Goal: Information Seeking & Learning: Learn about a topic

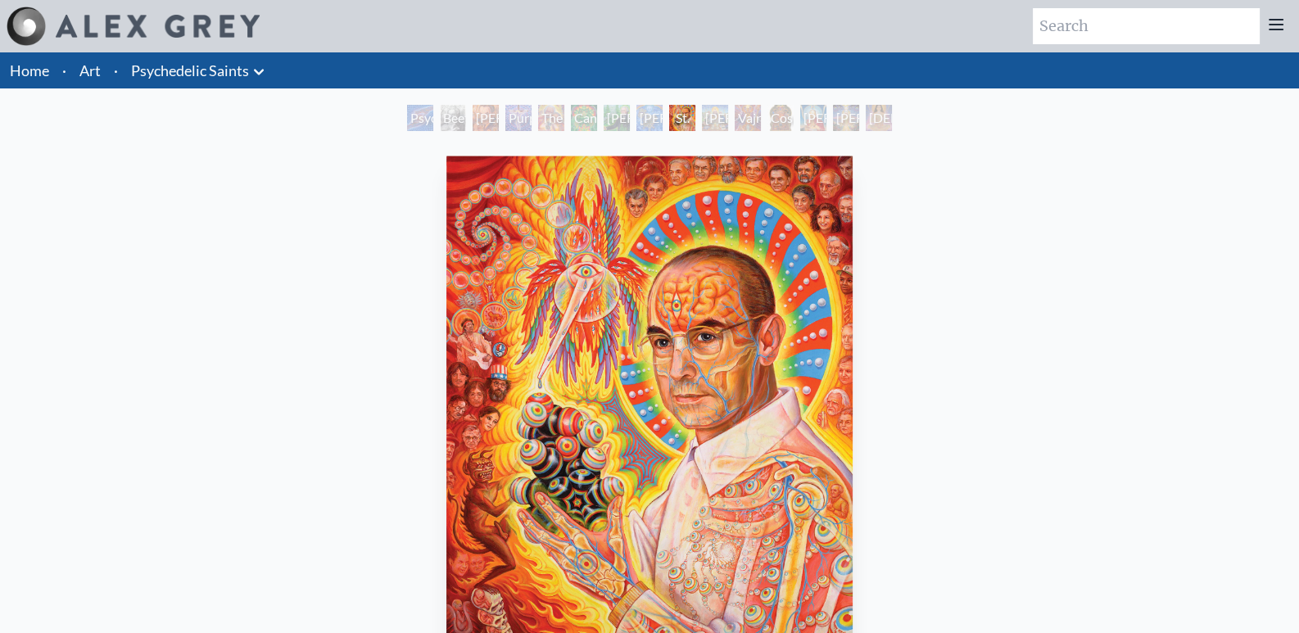
click at [538, 119] on div "The Shulgins and their Alchemical Angels" at bounding box center [551, 118] width 26 height 26
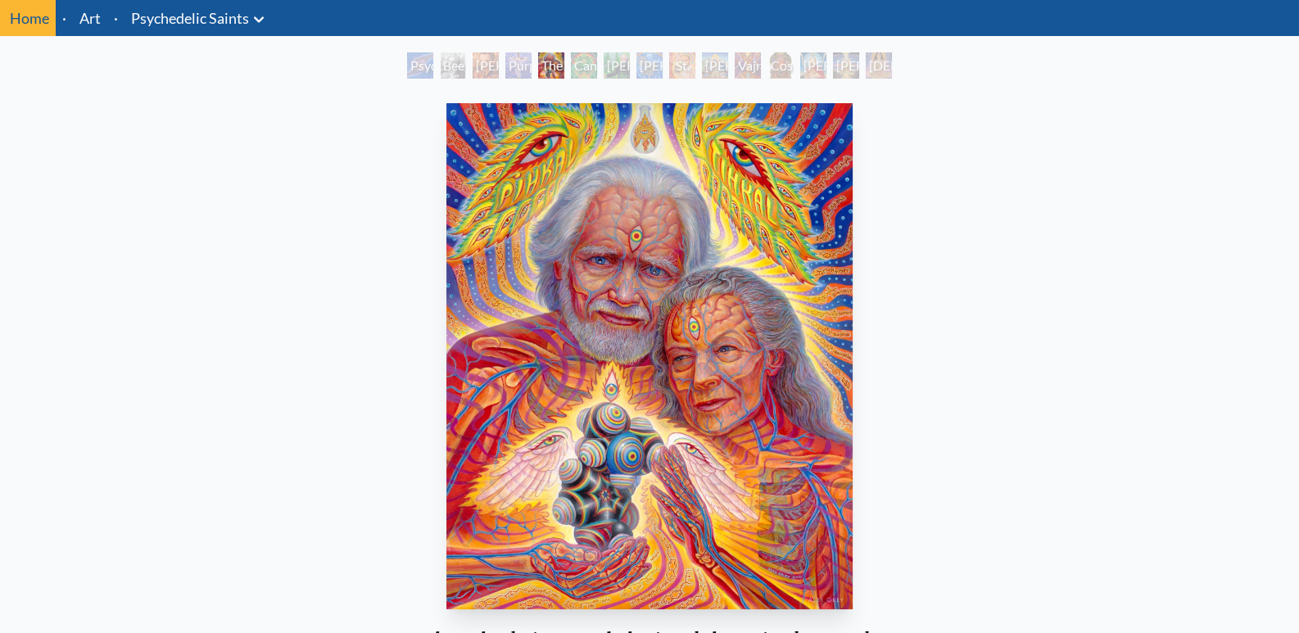
scroll to position [81, 0]
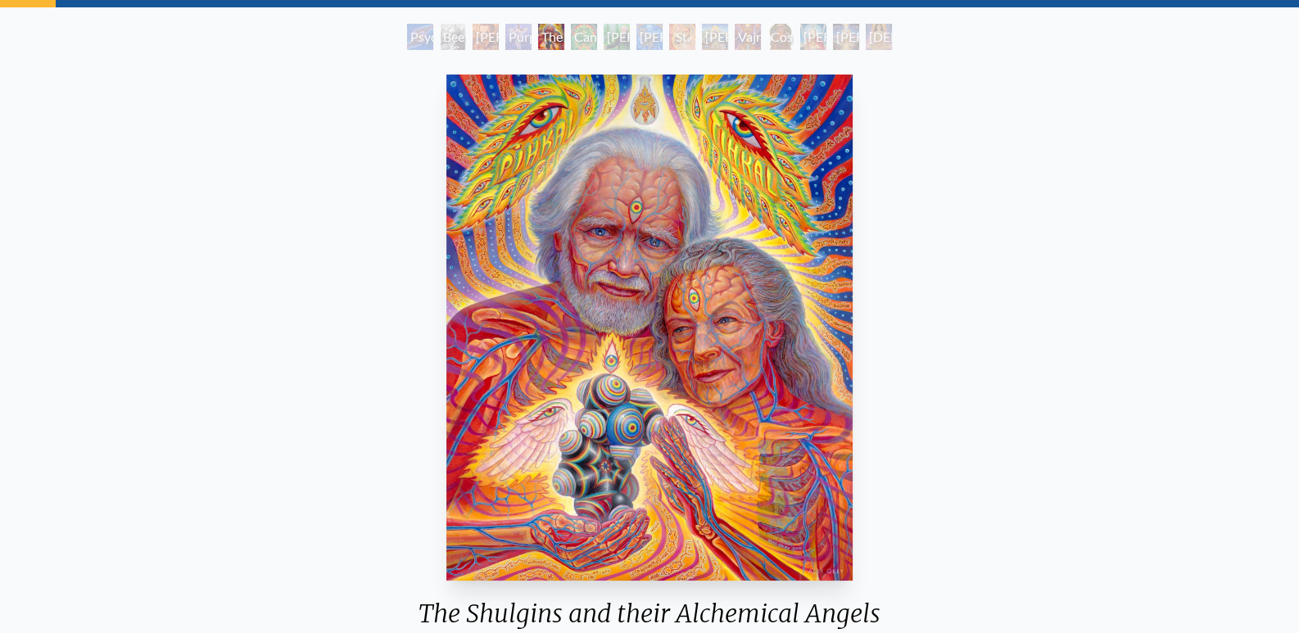
click at [669, 38] on div "St. [PERSON_NAME] & The LSD Revelation Revolution" at bounding box center [682, 37] width 26 height 26
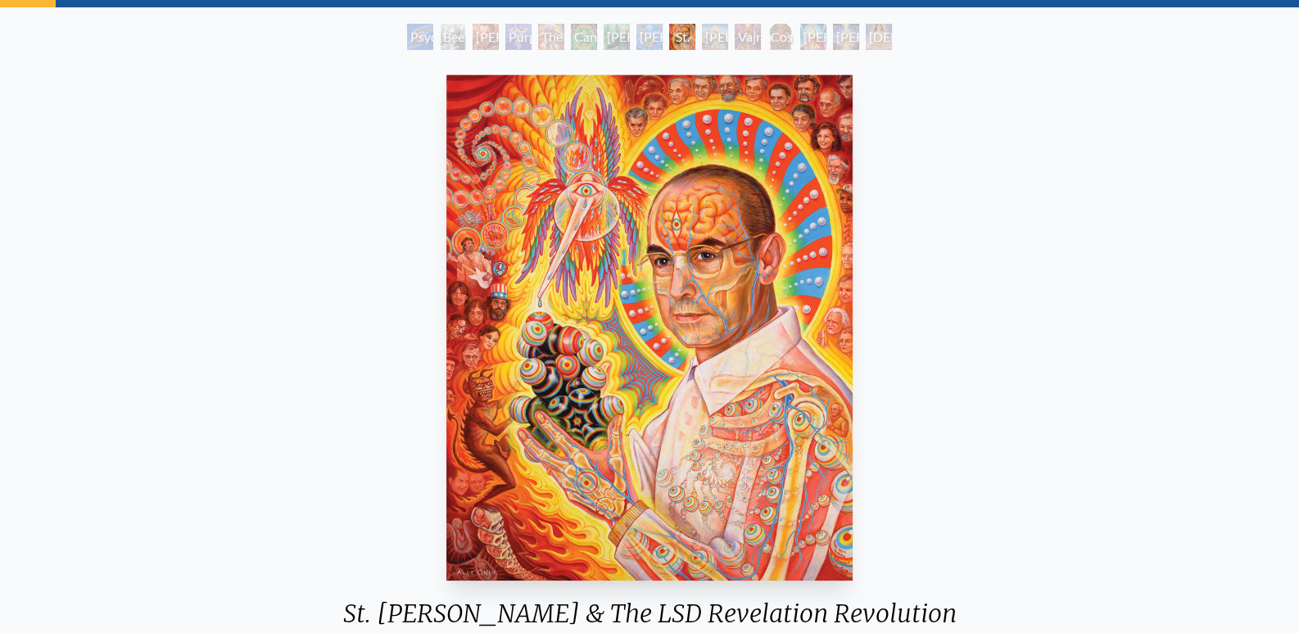
click at [641, 34] on div "[PERSON_NAME] & the New Eleusis" at bounding box center [649, 37] width 26 height 26
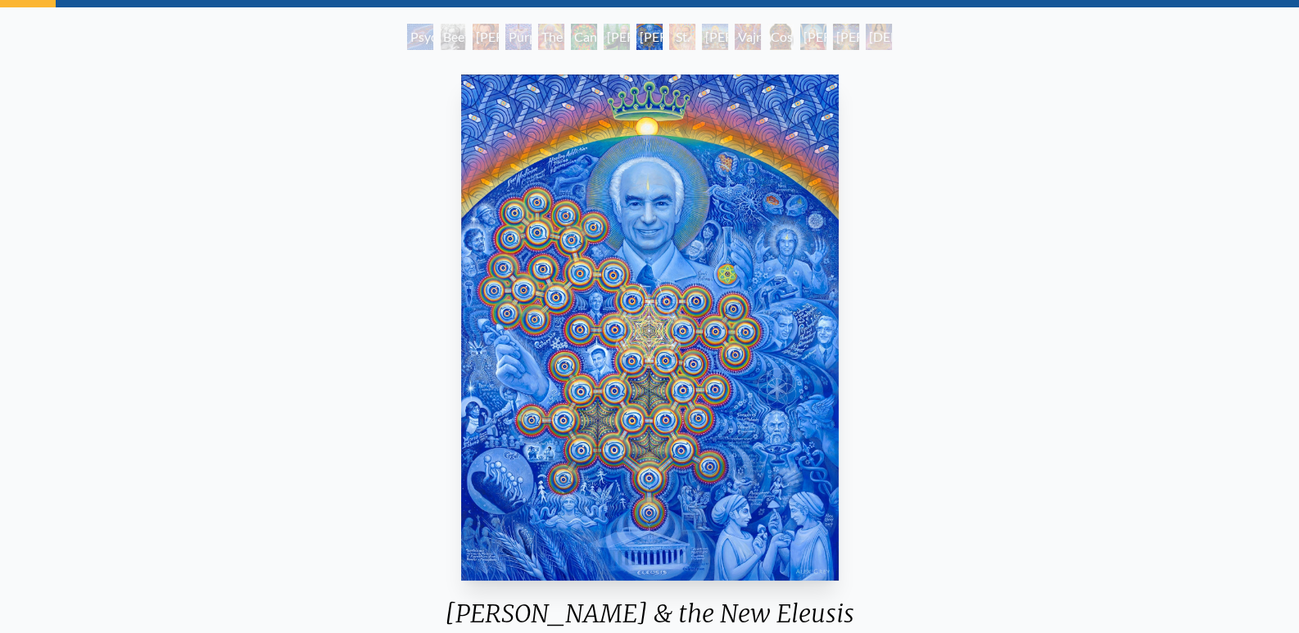
click at [876, 40] on div "[DEMOGRAPHIC_DATA]" at bounding box center [879, 37] width 26 height 26
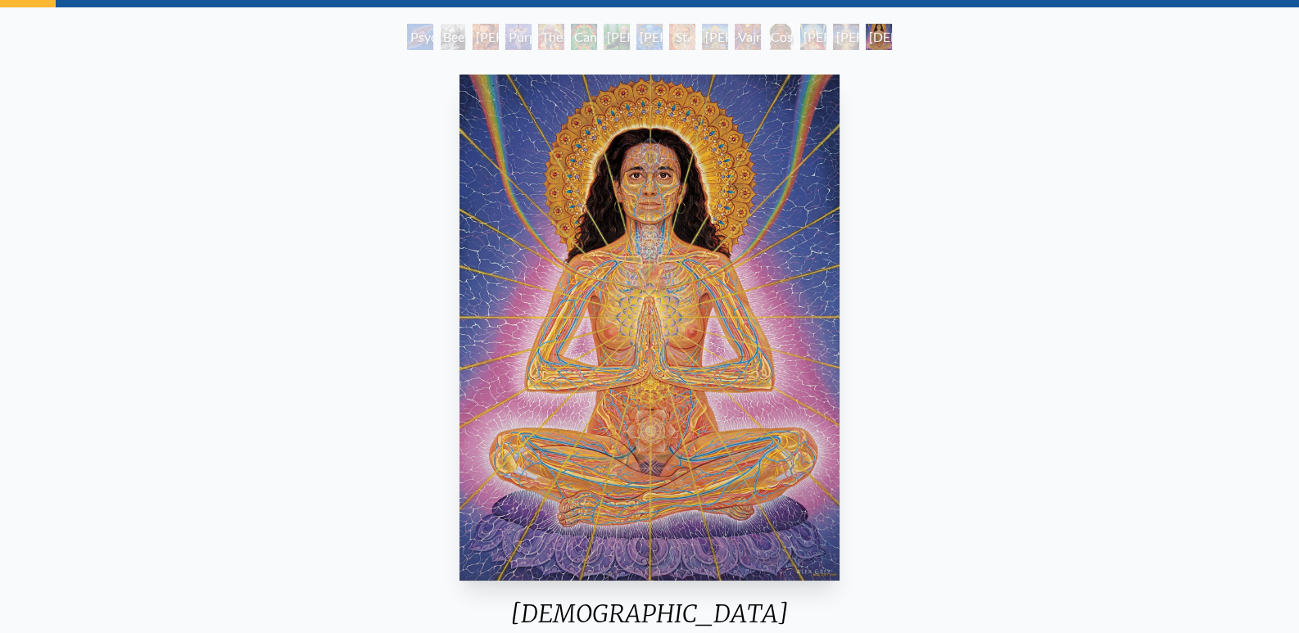
click at [420, 34] on div "Psychedelic Healing" at bounding box center [420, 37] width 26 height 26
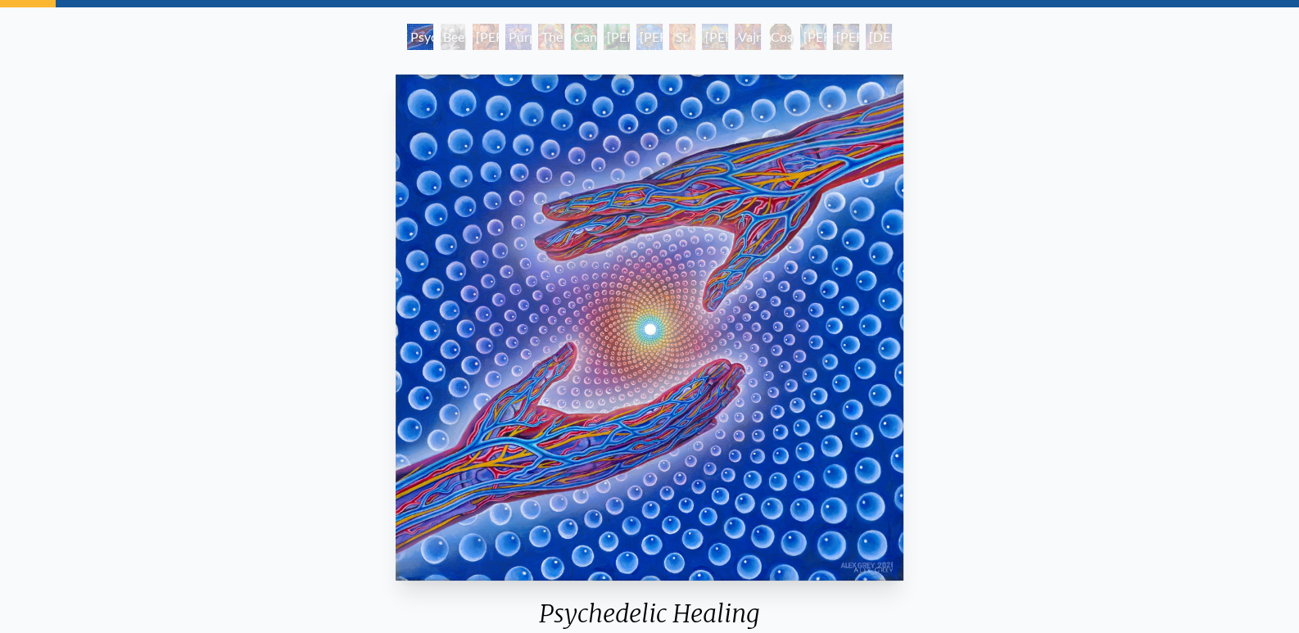
click at [489, 34] on div "[PERSON_NAME] M.D., Cartographer of Consciousness" at bounding box center [486, 37] width 26 height 26
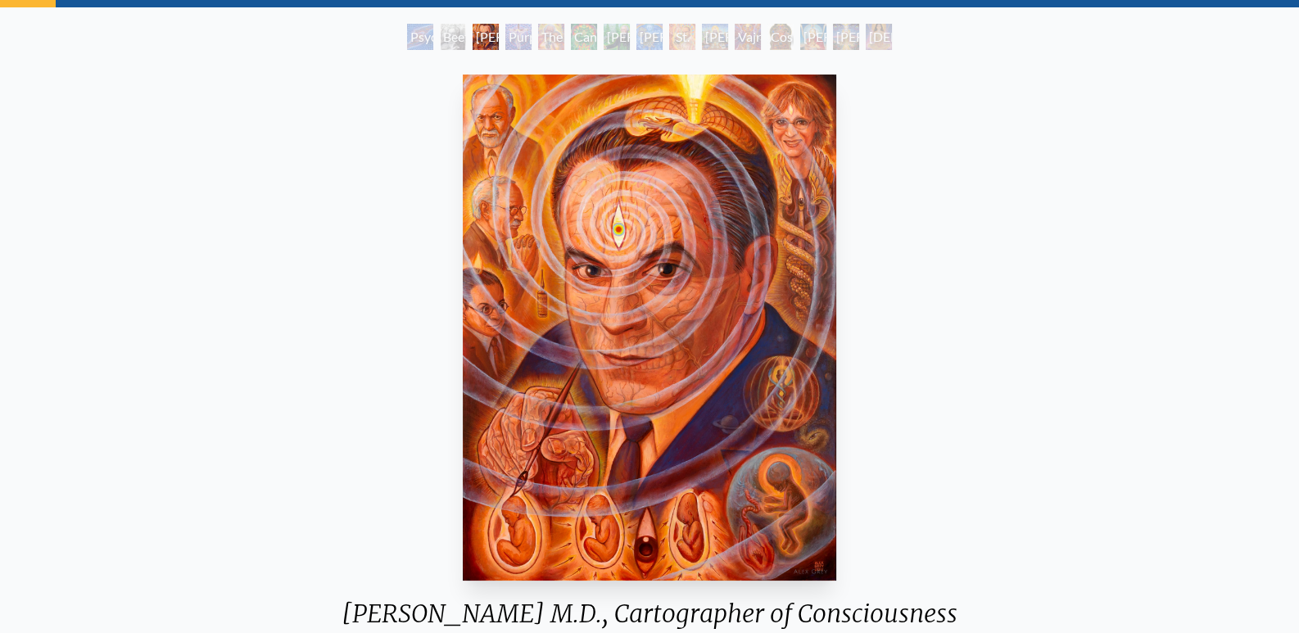
click at [646, 32] on div "[PERSON_NAME] & the New Eleusis" at bounding box center [649, 37] width 26 height 26
